Goal: Information Seeking & Learning: Learn about a topic

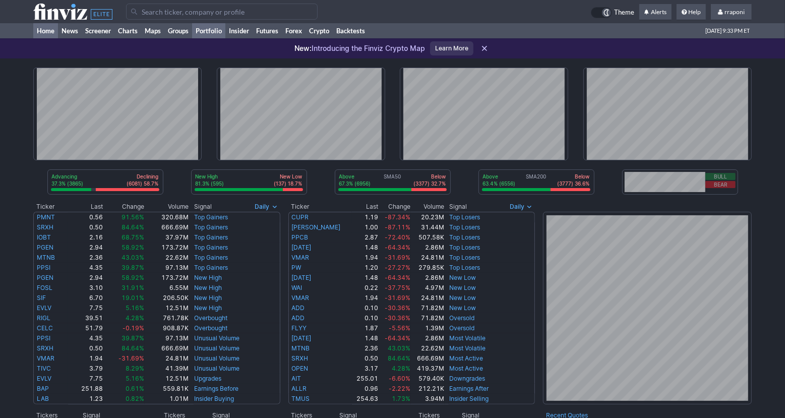
click at [222, 34] on link "Portfolio" at bounding box center [208, 30] width 33 height 15
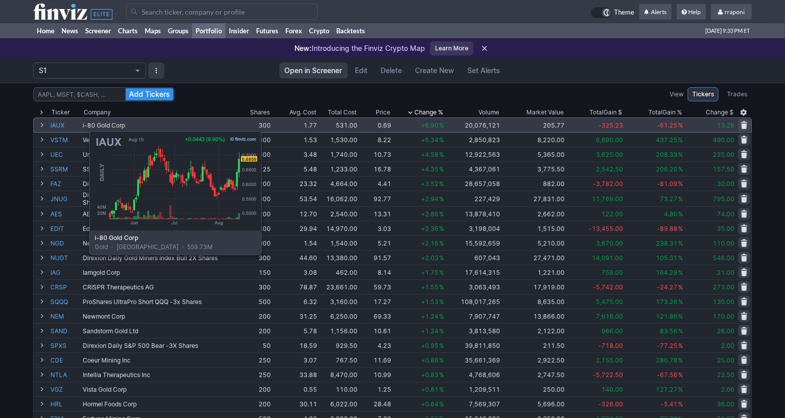
click at [64, 126] on link "IAUX" at bounding box center [65, 125] width 30 height 14
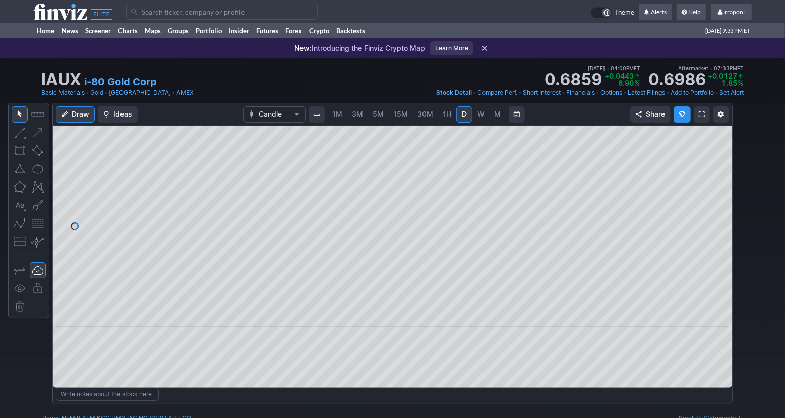
click at [477, 113] on span "W" at bounding box center [480, 114] width 7 height 9
click at [106, 34] on link "Screener" at bounding box center [98, 30] width 33 height 15
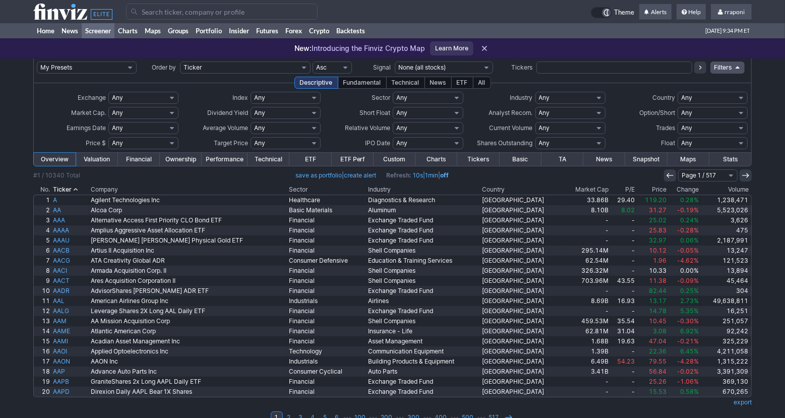
click at [583, 98] on select "Any Stocks only (ex-Funds) Exchange Traded Fund Advertising Agencies Aerospace …" at bounding box center [570, 98] width 70 height 12
select select "gold"
click at [535, 92] on select "Any Stocks only (ex-Funds) Exchange Traded Fund Advertising Agencies Aerospace …" at bounding box center [570, 98] width 70 height 12
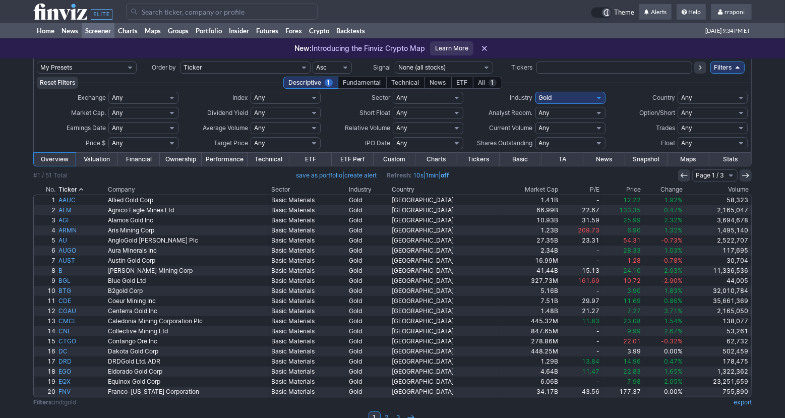
click at [729, 187] on th "Volume" at bounding box center [718, 189] width 68 height 10
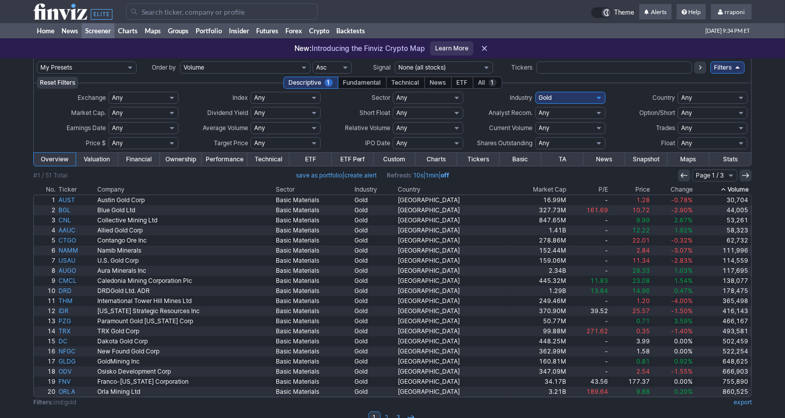
click at [729, 187] on th "Volume" at bounding box center [722, 189] width 57 height 10
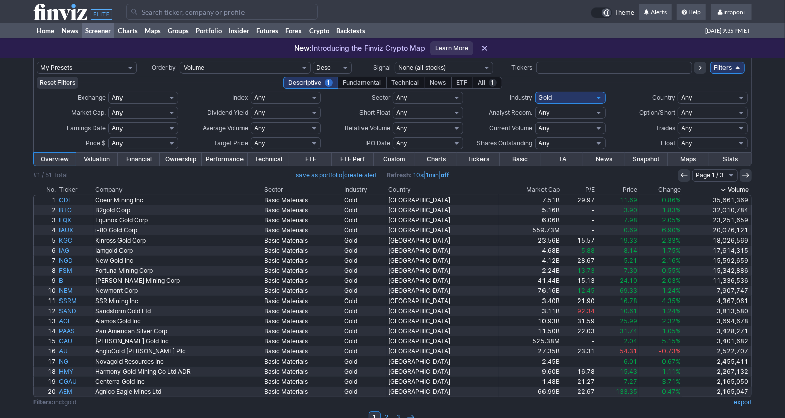
scroll to position [16, 0]
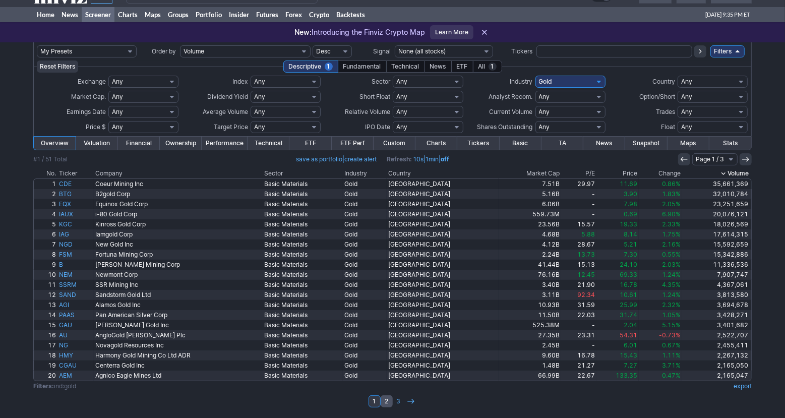
click at [385, 403] on link "2" at bounding box center [387, 401] width 12 height 12
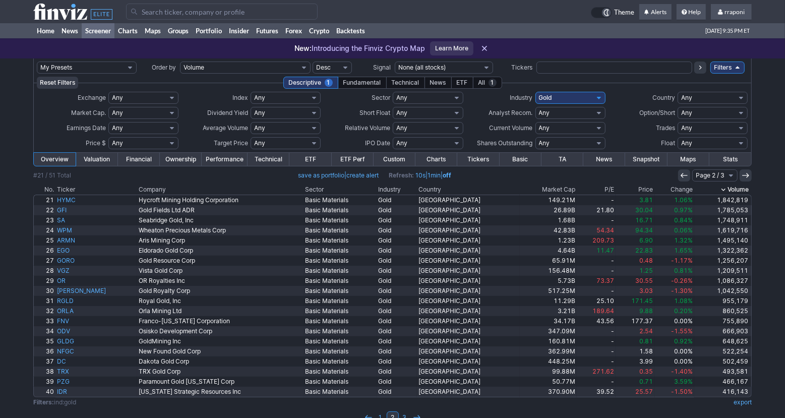
scroll to position [16, 0]
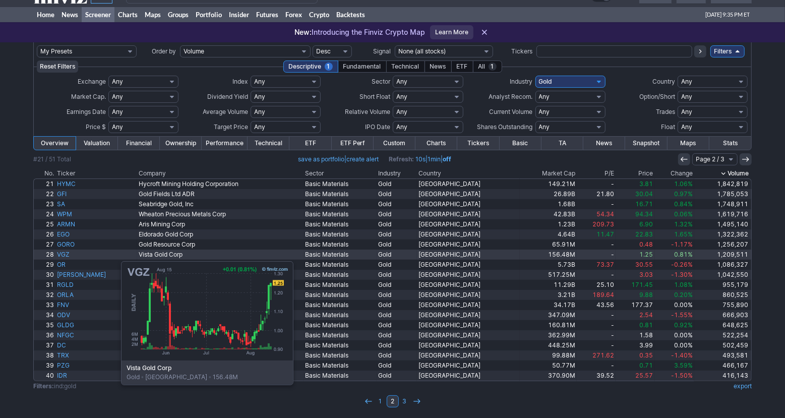
click at [71, 256] on link "VGZ" at bounding box center [96, 254] width 82 height 10
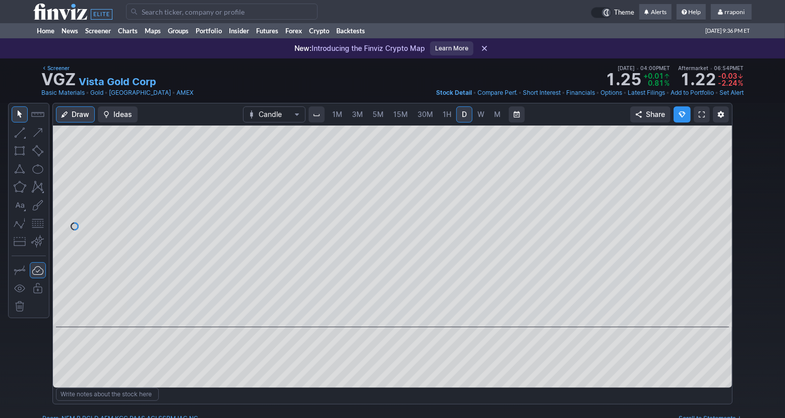
click at [497, 116] on span "M" at bounding box center [497, 114] width 7 height 9
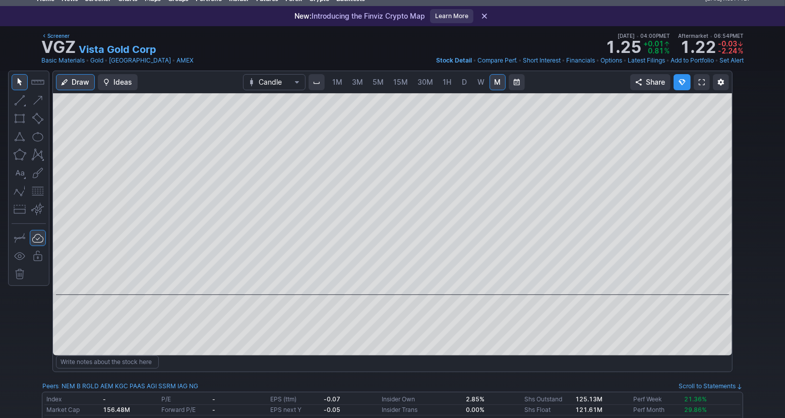
scroll to position [78, 0]
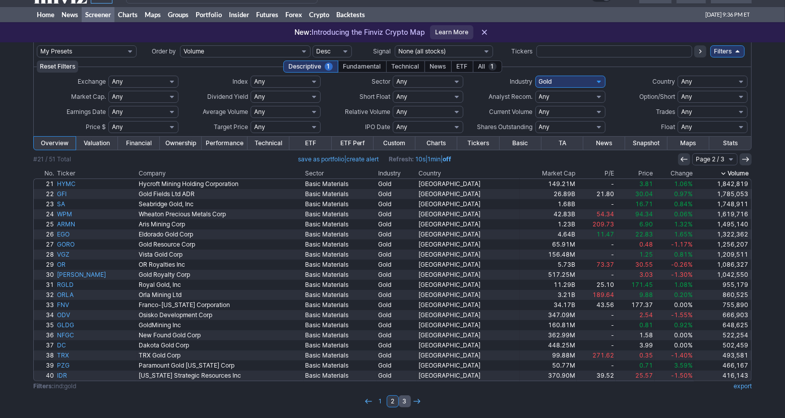
click at [407, 402] on link "3" at bounding box center [405, 401] width 12 height 12
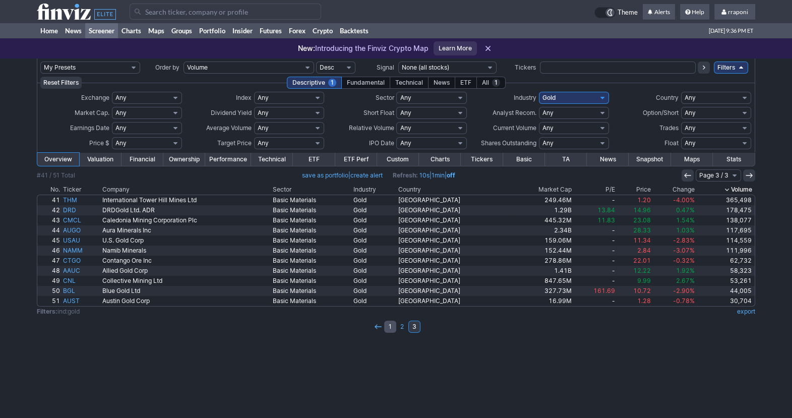
click at [392, 331] on link "1" at bounding box center [390, 327] width 12 height 12
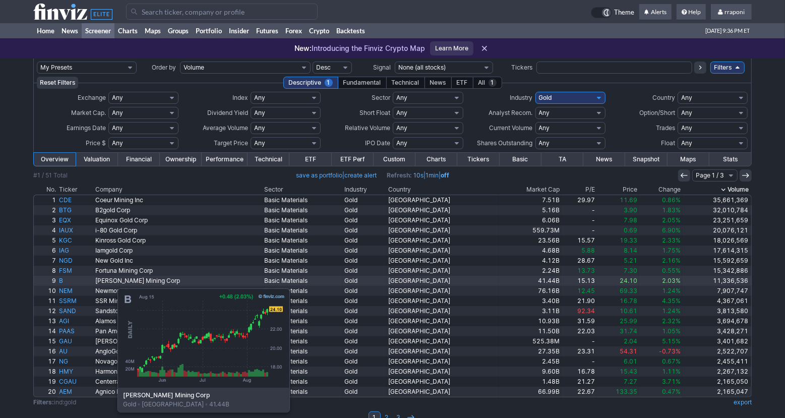
click at [67, 283] on link "B" at bounding box center [75, 281] width 36 height 10
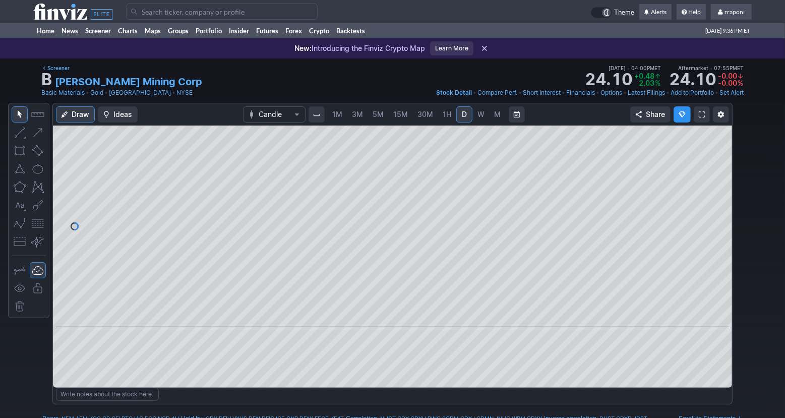
click at [484, 118] on link "W" at bounding box center [481, 114] width 16 height 16
click at [498, 121] on link "M" at bounding box center [497, 114] width 16 height 16
click at [385, 317] on button at bounding box center [383, 313] width 14 height 12
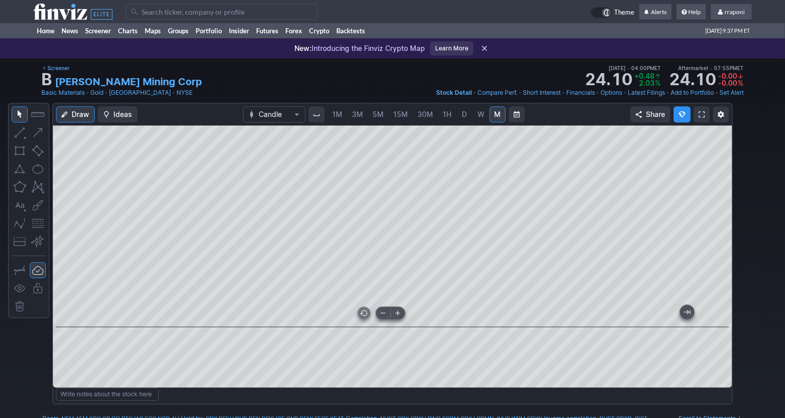
click at [385, 317] on button at bounding box center [383, 313] width 14 height 12
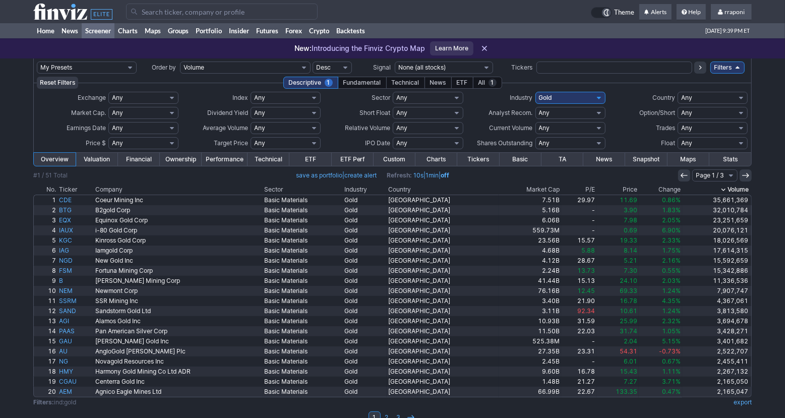
click at [595, 99] on select "Any Stocks only (ex-Funds) Exchange Traded Fund Advertising Agencies Aerospace …" at bounding box center [570, 98] width 70 height 12
select select "silver"
click at [535, 92] on select "Any Stocks only (ex-Funds) Exchange Traded Fund Advertising Agencies Aerospace …" at bounding box center [570, 98] width 70 height 12
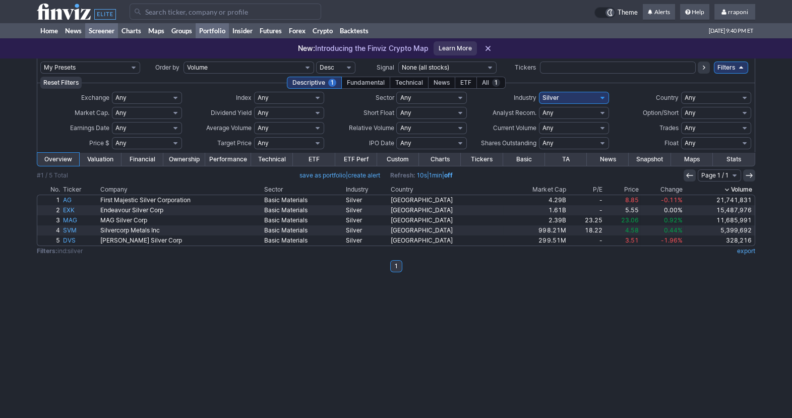
click at [221, 32] on link "Portfolio" at bounding box center [212, 30] width 33 height 15
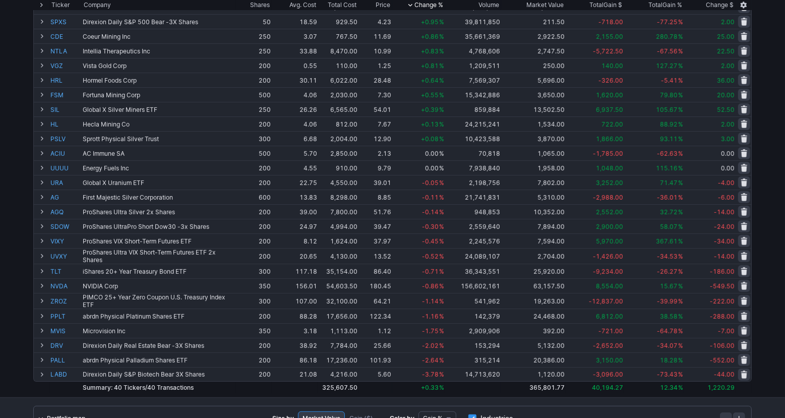
scroll to position [321, 0]
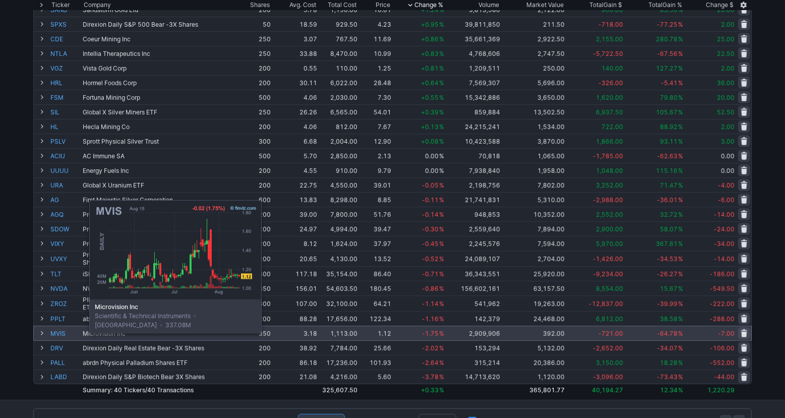
click at [64, 331] on link "MVIS" at bounding box center [65, 333] width 30 height 14
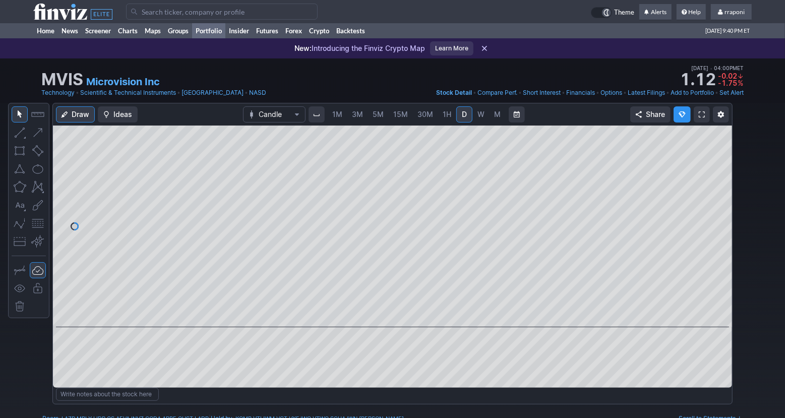
click at [217, 34] on link "Portfolio" at bounding box center [208, 30] width 33 height 15
